Goal: Task Accomplishment & Management: Complete application form

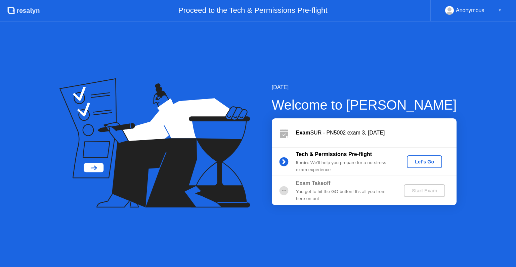
click at [417, 161] on div "Let's Go" at bounding box center [425, 161] width 30 height 5
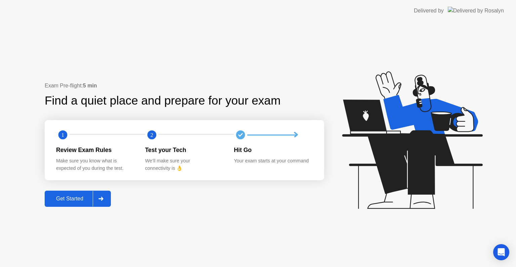
click at [79, 198] on div "Get Started" at bounding box center [70, 199] width 46 height 6
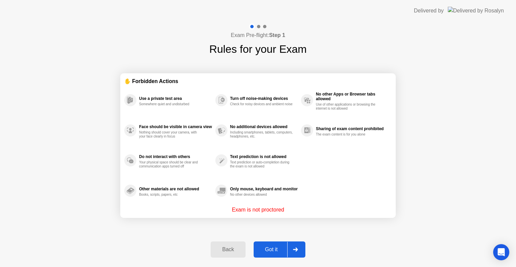
click at [277, 247] on div "Got it" at bounding box center [272, 249] width 32 height 6
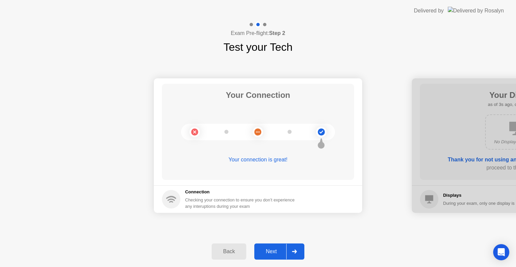
click at [296, 254] on div at bounding box center [294, 251] width 16 height 15
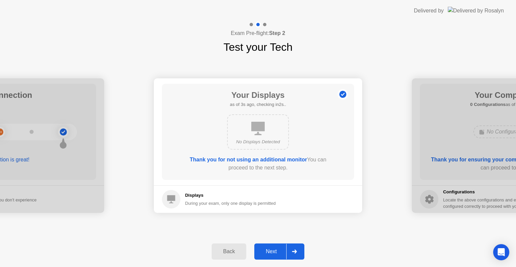
click at [297, 252] on div at bounding box center [294, 251] width 16 height 15
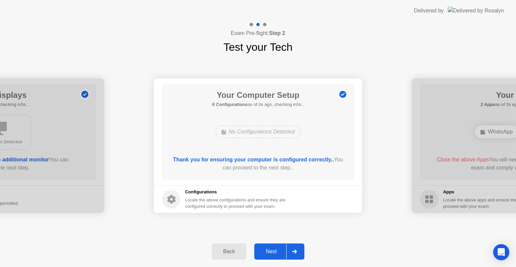
click at [297, 252] on div at bounding box center [294, 251] width 16 height 15
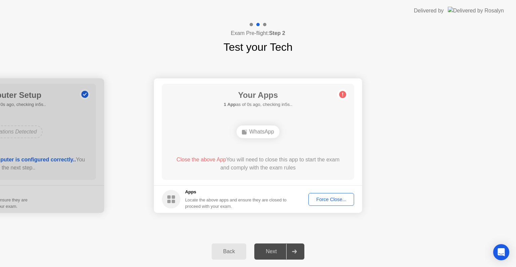
click at [323, 203] on button "Force Close..." at bounding box center [332, 199] width 46 height 13
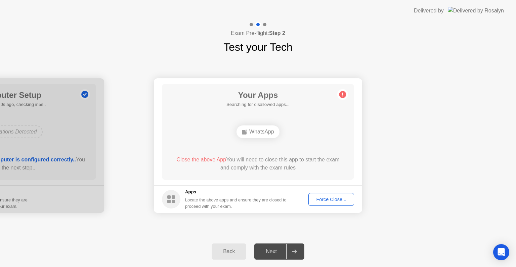
click at [298, 251] on div at bounding box center [294, 251] width 16 height 15
click at [335, 203] on button "Force Close..." at bounding box center [332, 199] width 46 height 13
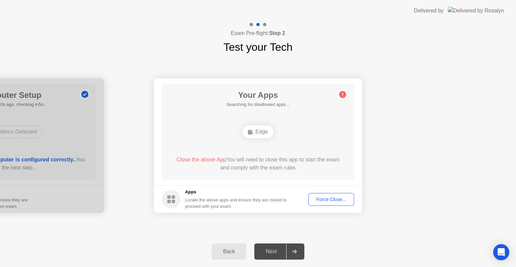
click at [293, 251] on icon at bounding box center [294, 251] width 5 height 4
click at [327, 200] on div "Force Close..." at bounding box center [331, 199] width 41 height 5
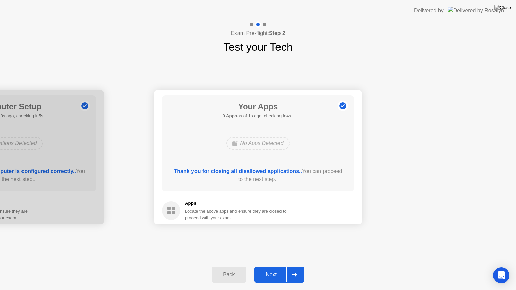
click at [293, 267] on icon at bounding box center [294, 275] width 5 height 4
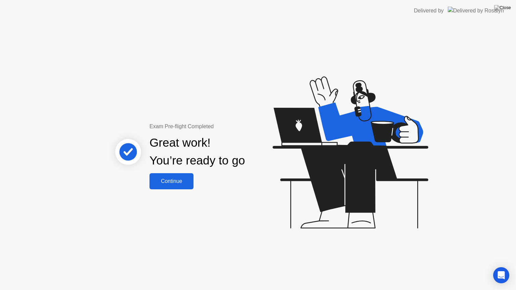
click at [185, 179] on div "Continue" at bounding box center [172, 181] width 40 height 6
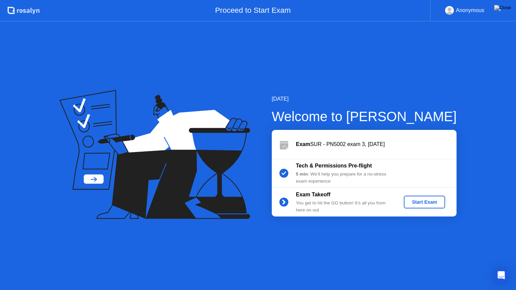
click at [412, 201] on div "Start Exam" at bounding box center [425, 202] width 36 height 5
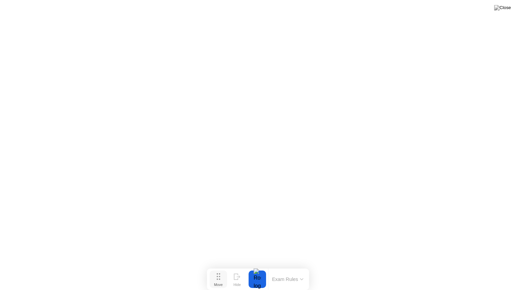
click at [223, 267] on div "Move" at bounding box center [218, 285] width 9 height 4
click at [304, 267] on button "Exam Rules" at bounding box center [288, 280] width 36 height 6
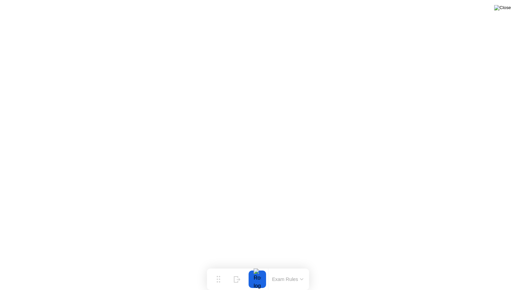
click at [504, 10] on img at bounding box center [502, 7] width 17 height 5
